Goal: Information Seeking & Learning: Learn about a topic

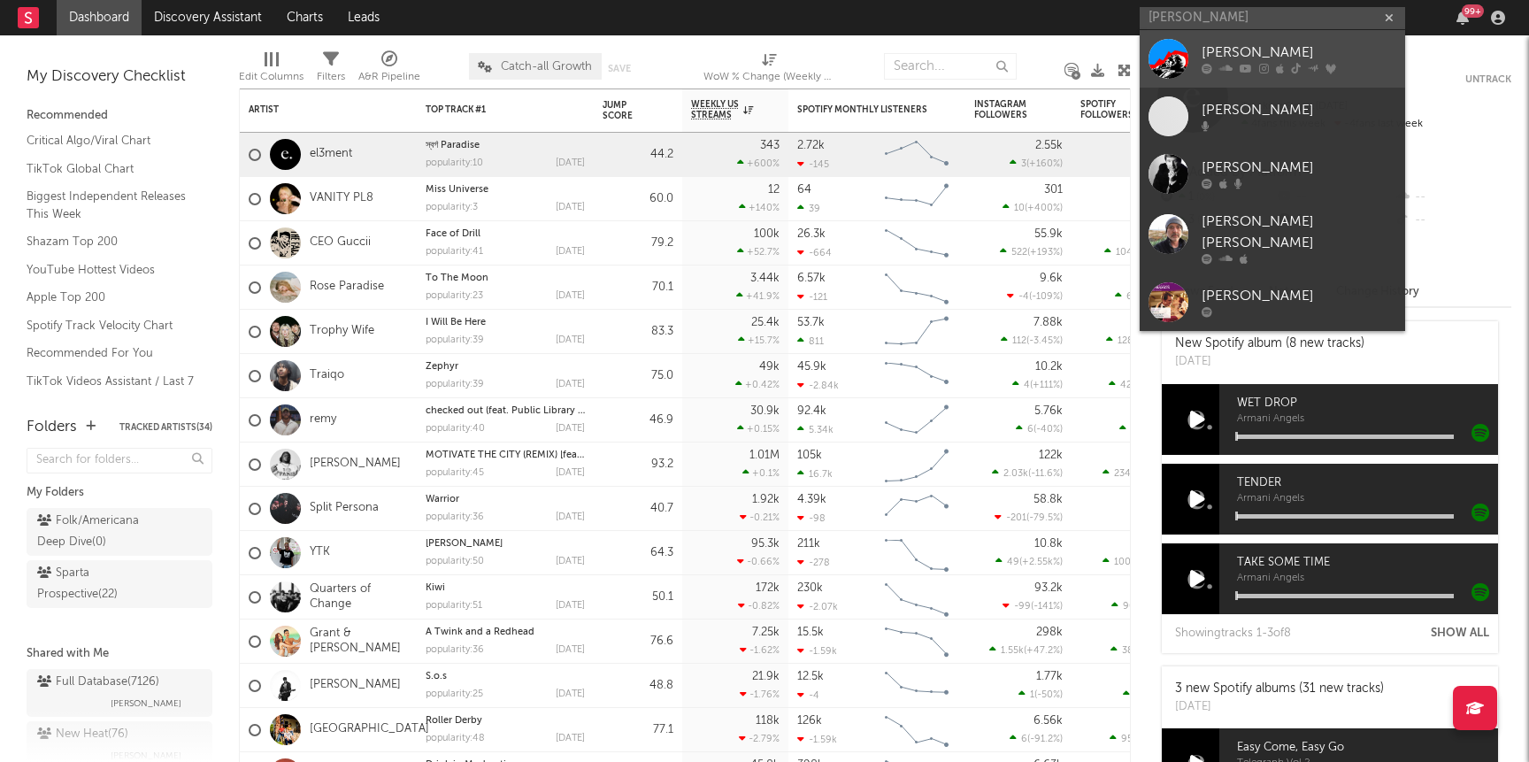
type input "[PERSON_NAME]"
click at [1225, 50] on div "[PERSON_NAME]" at bounding box center [1299, 52] width 195 height 21
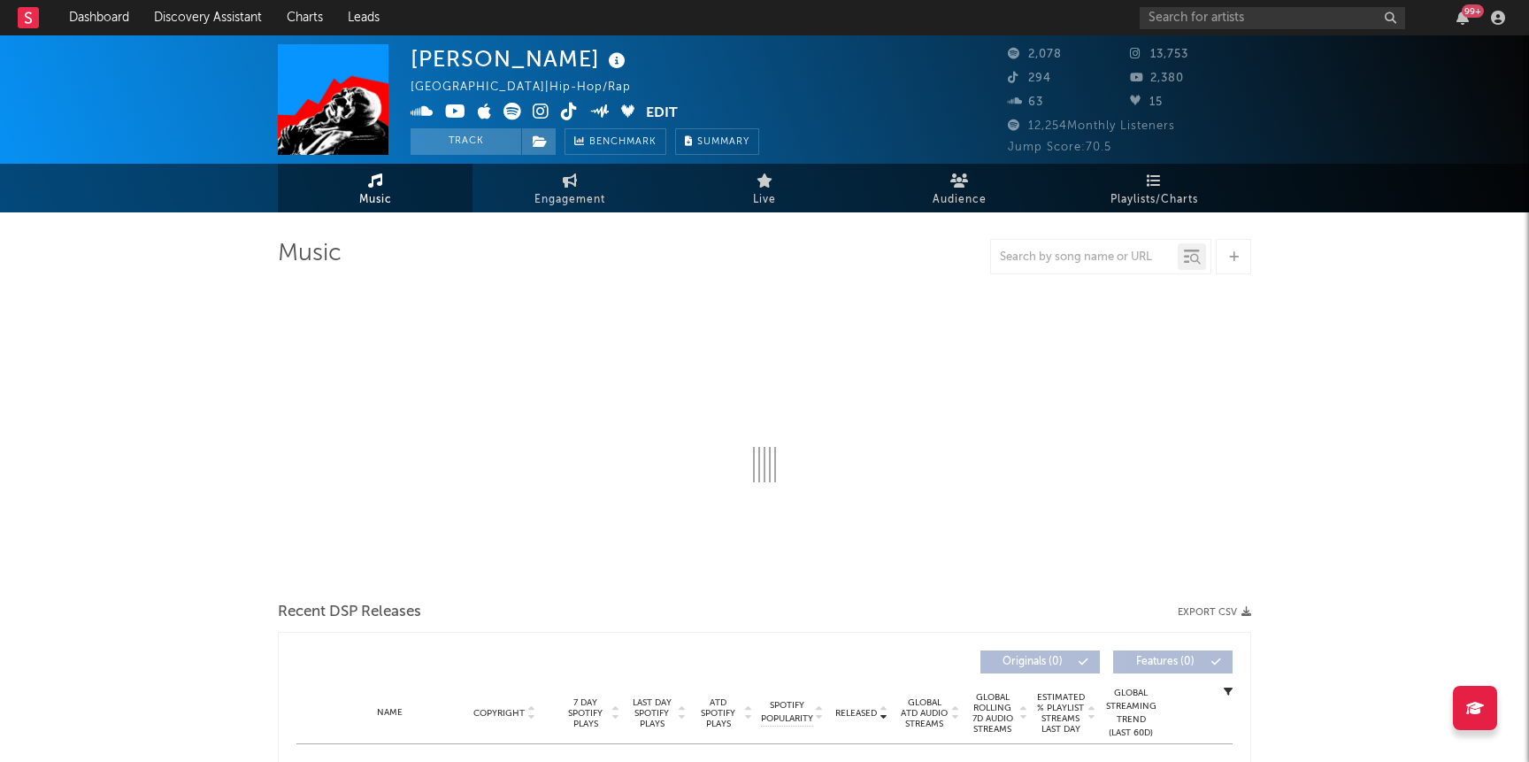
select select "6m"
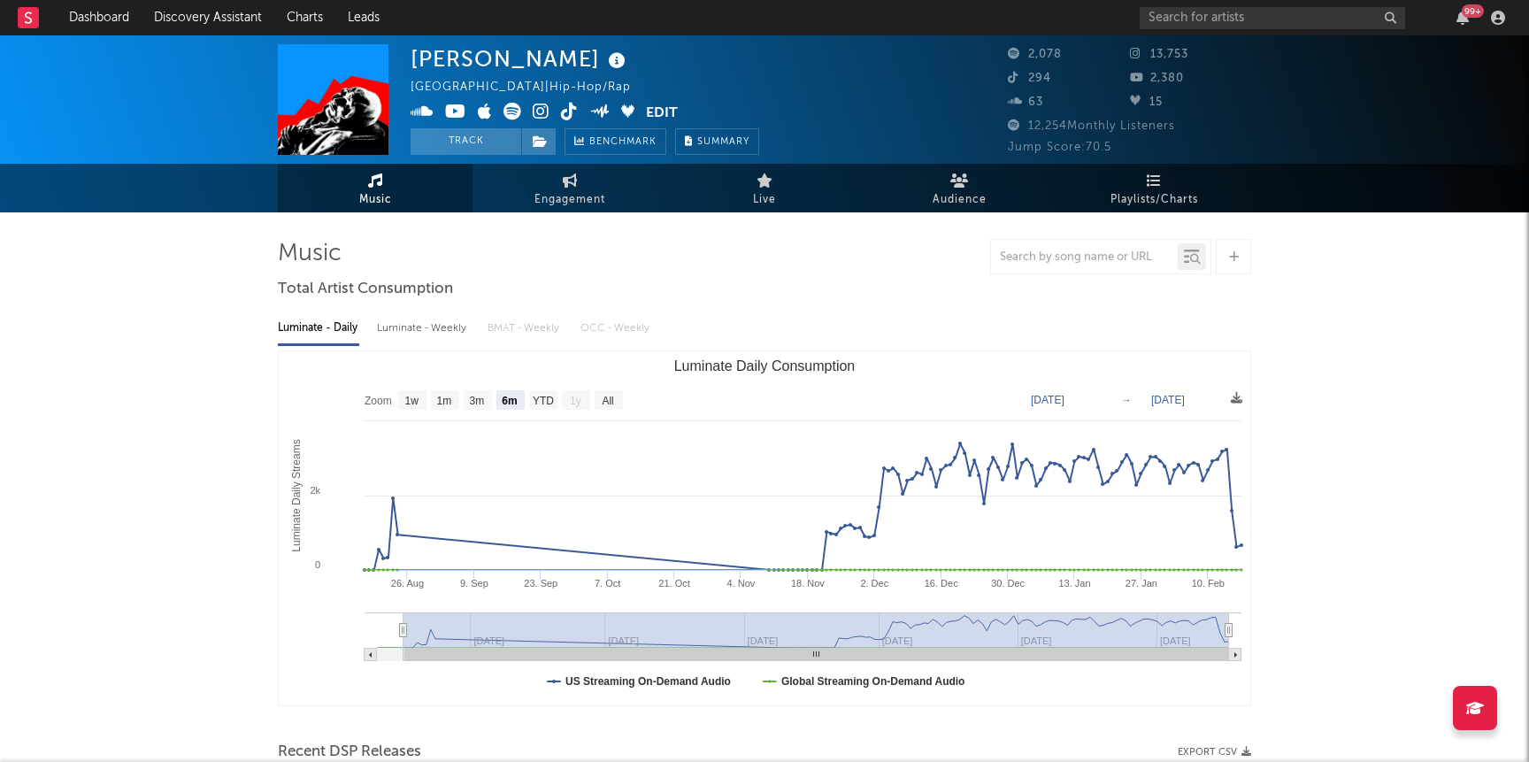
click at [543, 112] on icon at bounding box center [541, 112] width 17 height 18
